Goal: Task Accomplishment & Management: Complete application form

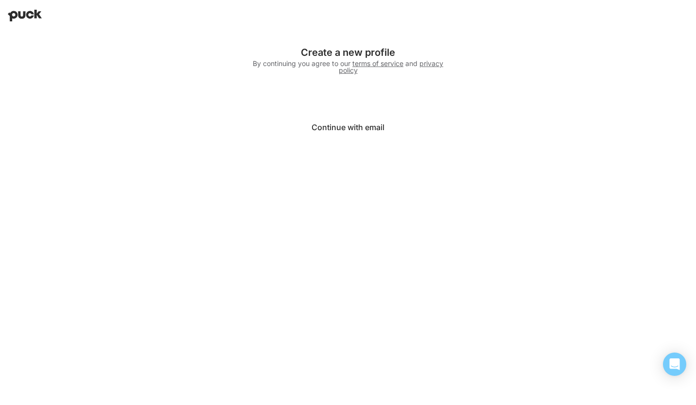
click at [375, 126] on button "Continue with email" at bounding box center [348, 127] width 194 height 23
click at [375, 121] on button "Continue with email" at bounding box center [348, 127] width 194 height 23
